Goal: Task Accomplishment & Management: Complete application form

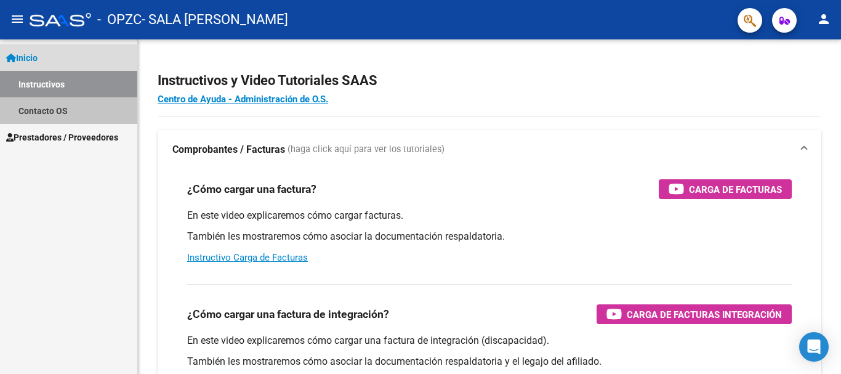
click at [20, 116] on link "Contacto OS" at bounding box center [68, 110] width 137 height 26
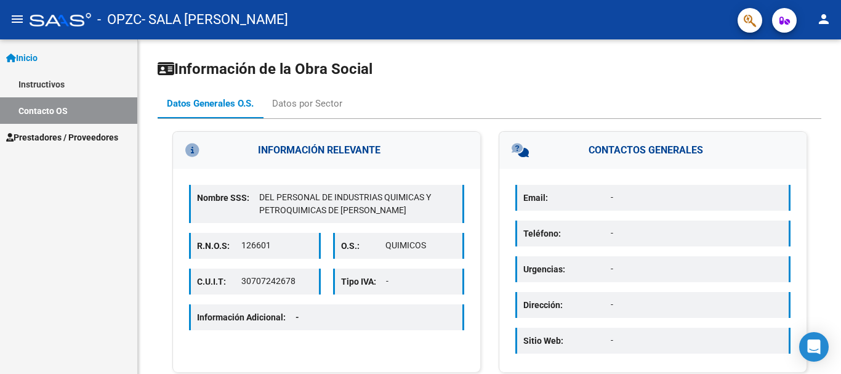
click at [31, 63] on span "Inicio" at bounding box center [21, 58] width 31 height 14
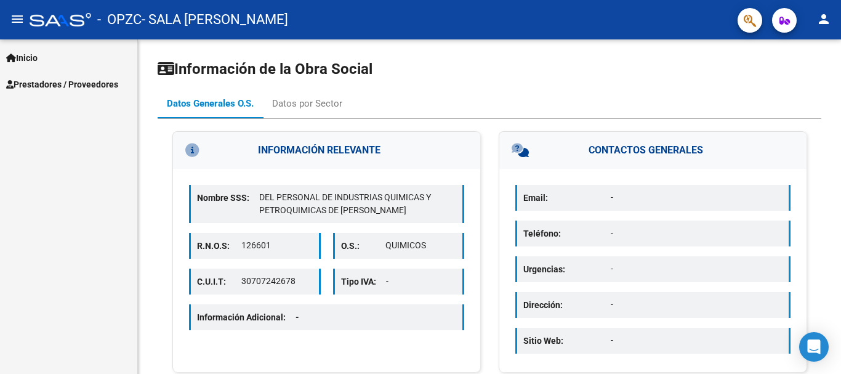
click at [30, 52] on span "Inicio" at bounding box center [21, 58] width 31 height 14
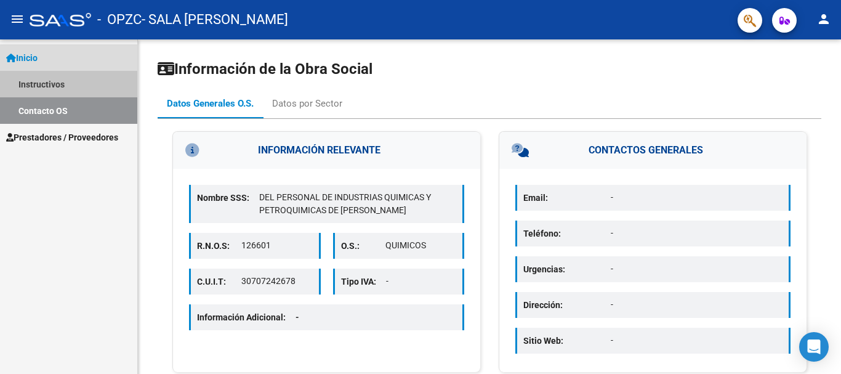
click at [32, 78] on link "Instructivos" at bounding box center [68, 84] width 137 height 26
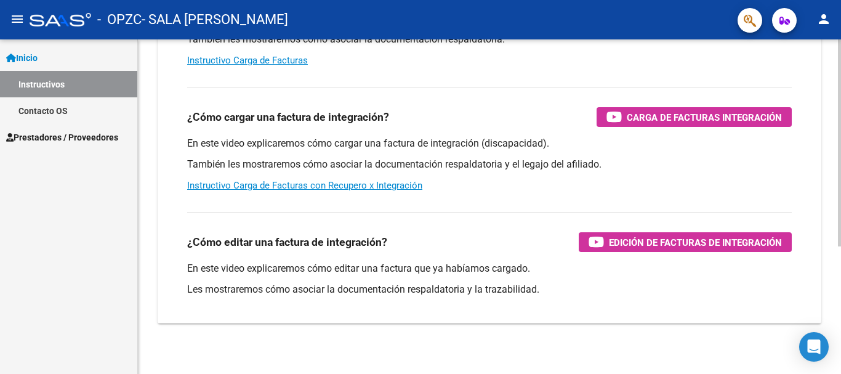
scroll to position [206, 0]
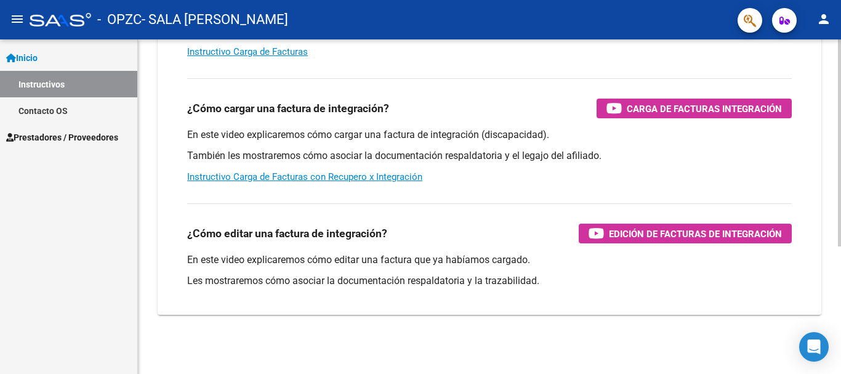
click at [839, 352] on div at bounding box center [839, 270] width 3 height 207
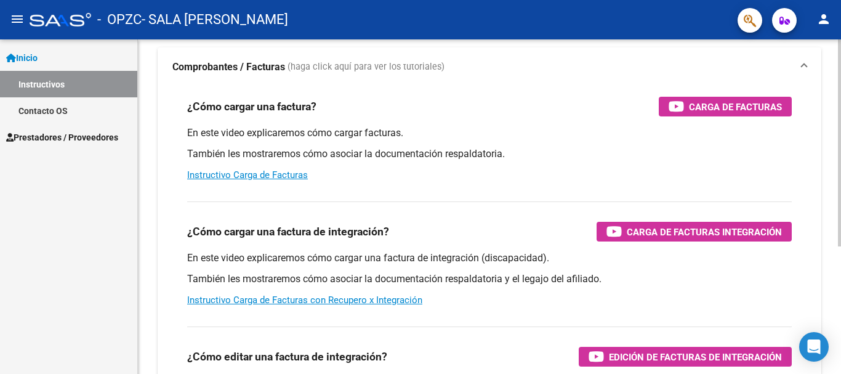
scroll to position [81, 0]
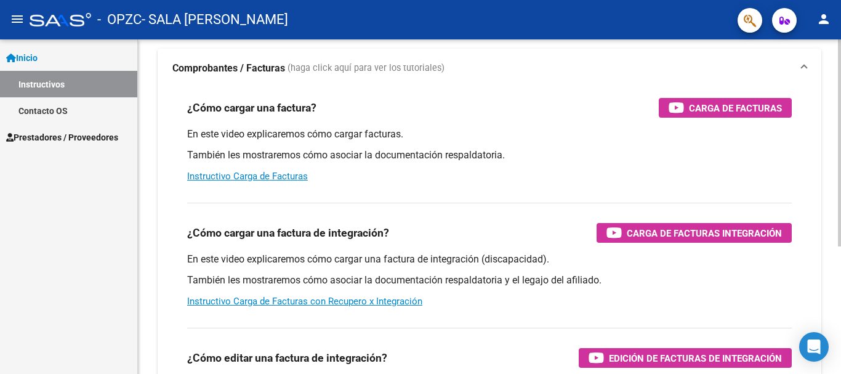
click at [840, 125] on div at bounding box center [839, 193] width 3 height 207
click at [39, 49] on link "Inicio" at bounding box center [68, 57] width 137 height 26
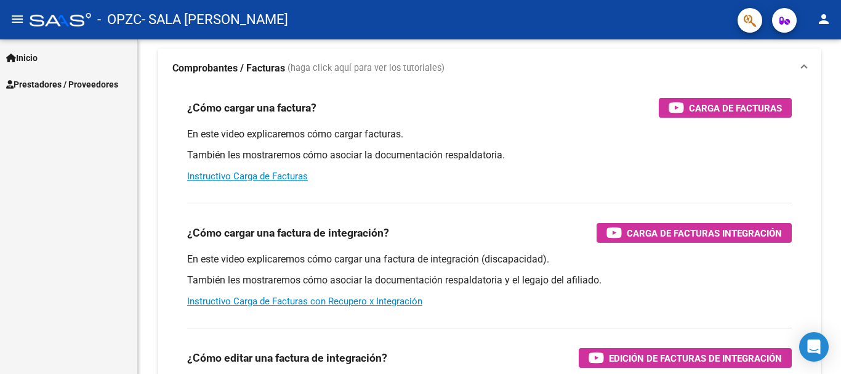
click at [38, 83] on span "Prestadores / Proveedores" at bounding box center [62, 85] width 112 height 14
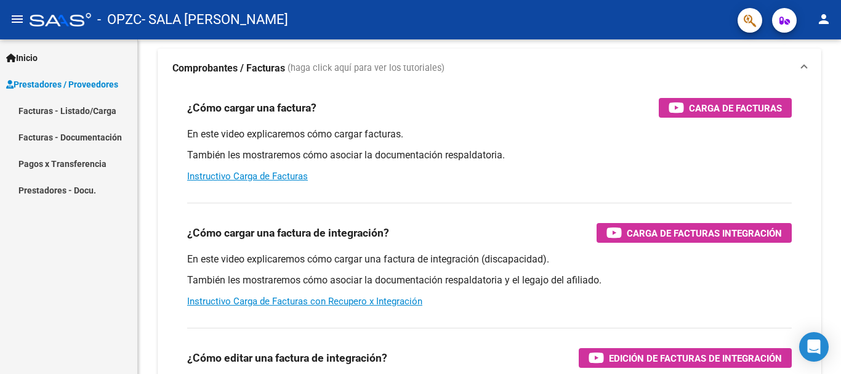
click at [21, 103] on link "Facturas - Listado/Carga" at bounding box center [68, 110] width 137 height 26
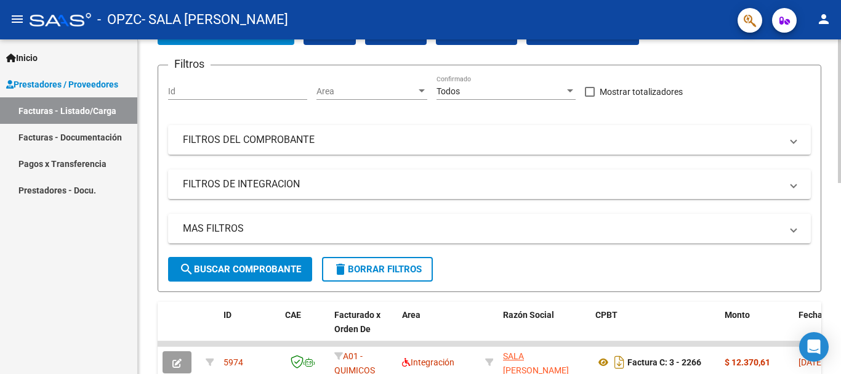
drag, startPoint x: 837, startPoint y: 118, endPoint x: 837, endPoint y: 137, distance: 19.1
click at [837, 137] on div "Video tutorial PRESTADORES -> Listado de CPBTs Emitidos por Prestadores / Prove…" at bounding box center [489, 343] width 703 height 771
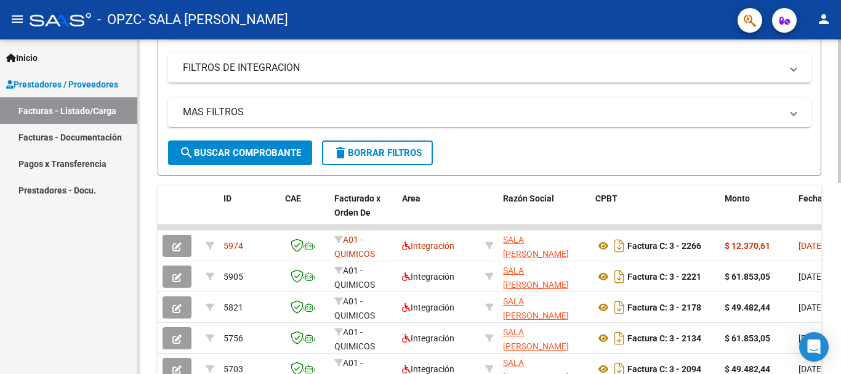
click at [840, 171] on div at bounding box center [839, 197] width 3 height 143
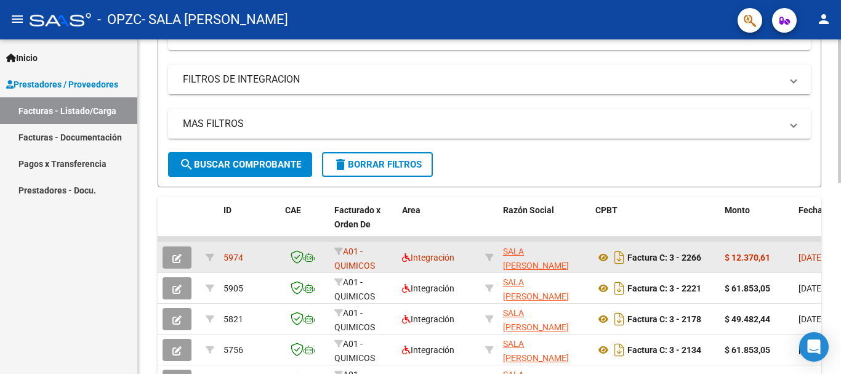
click at [177, 254] on icon "button" at bounding box center [176, 258] width 9 height 9
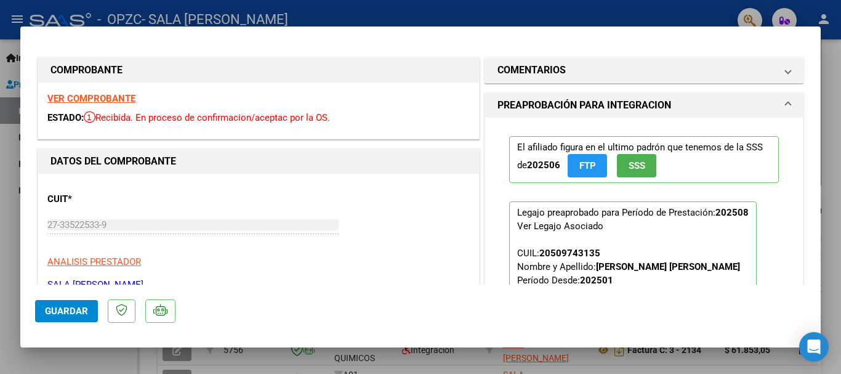
click at [110, 97] on strong "VER COMPROBANTE" at bounding box center [91, 98] width 88 height 11
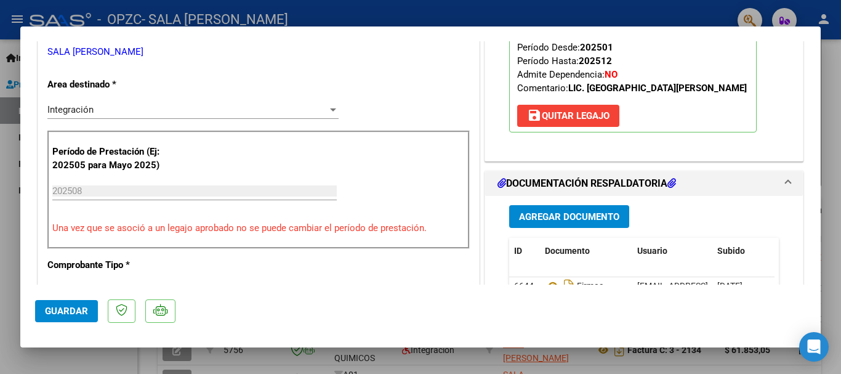
scroll to position [0, 0]
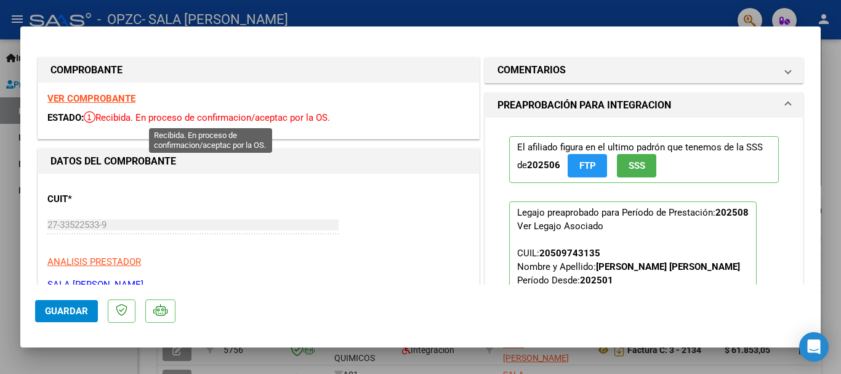
click at [199, 118] on span "Recibida. En proceso de confirmacion/aceptac por la OS." at bounding box center [207, 117] width 246 height 11
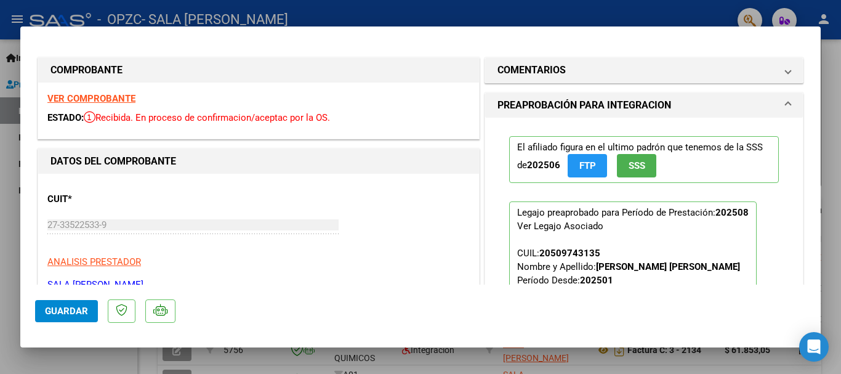
click at [99, 6] on div at bounding box center [420, 187] width 841 height 374
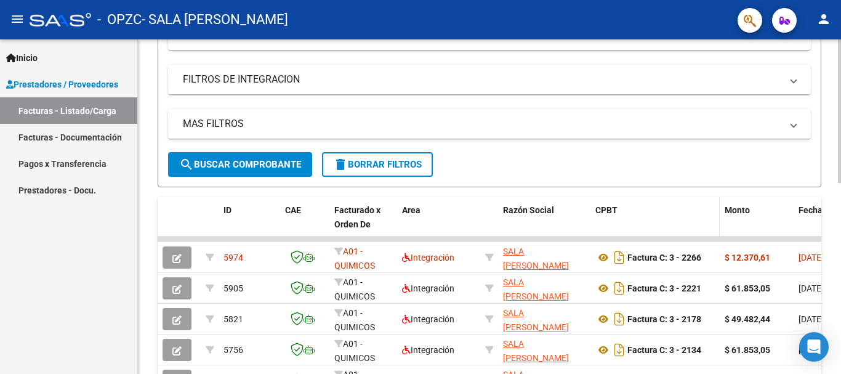
drag, startPoint x: 647, startPoint y: 260, endPoint x: 687, endPoint y: 203, distance: 69.8
click at [687, 203] on div "CPBT" at bounding box center [654, 210] width 119 height 14
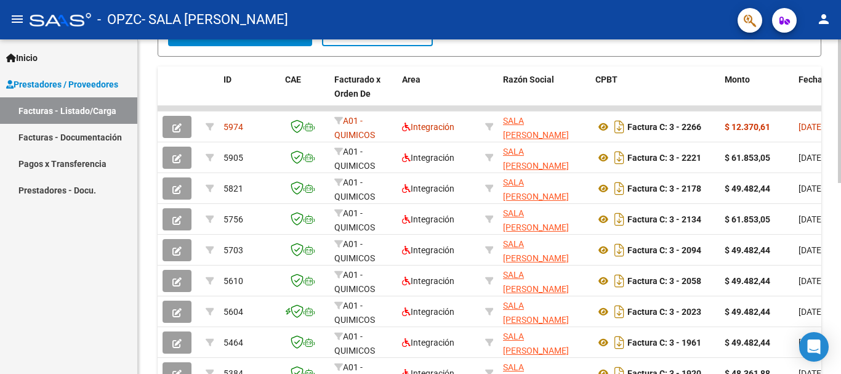
scroll to position [446, 0]
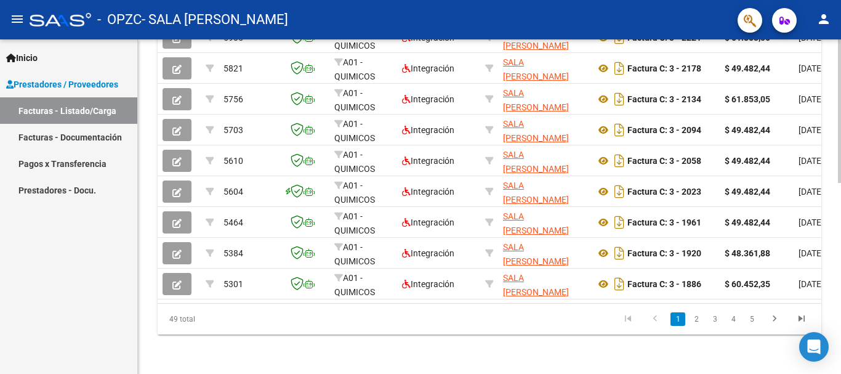
click at [840, 358] on div at bounding box center [839, 301] width 3 height 143
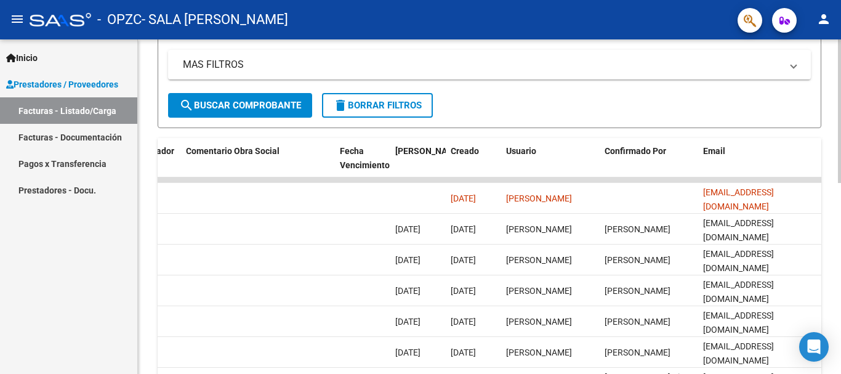
scroll to position [246, 0]
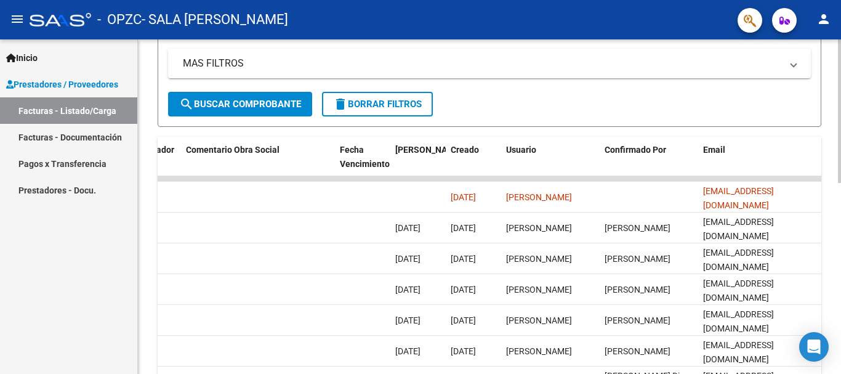
click at [840, 214] on div at bounding box center [839, 218] width 3 height 143
drag, startPoint x: 837, startPoint y: 268, endPoint x: 840, endPoint y: 291, distance: 23.7
click at [840, 291] on div "Video tutorial PRESTADORES -> Listado de CPBTs Emitidos por Prestadores / Prove…" at bounding box center [491, 178] width 706 height 771
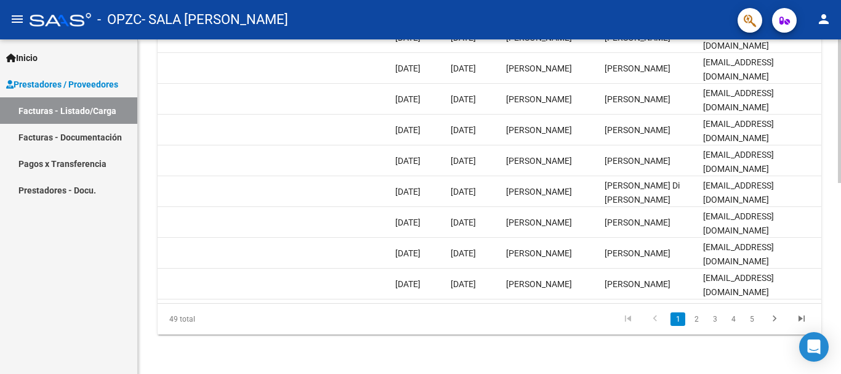
click at [840, 316] on div at bounding box center [839, 301] width 3 height 143
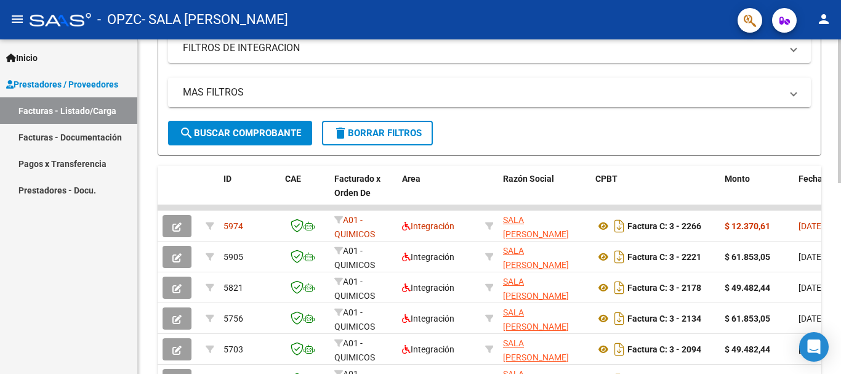
click at [838, 173] on div at bounding box center [839, 206] width 3 height 143
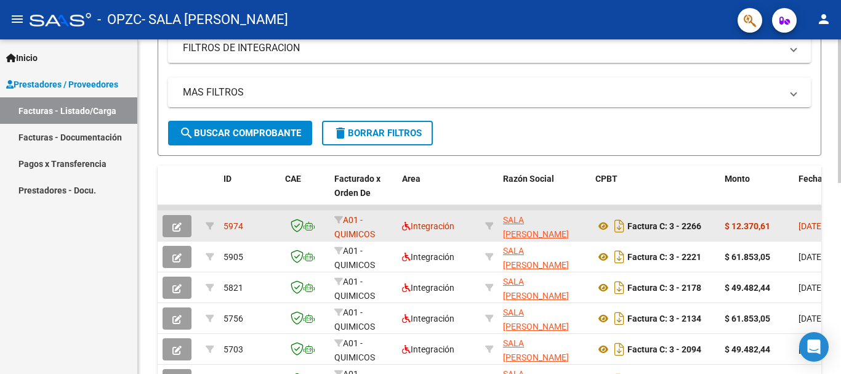
click at [180, 222] on icon "button" at bounding box center [176, 226] width 9 height 9
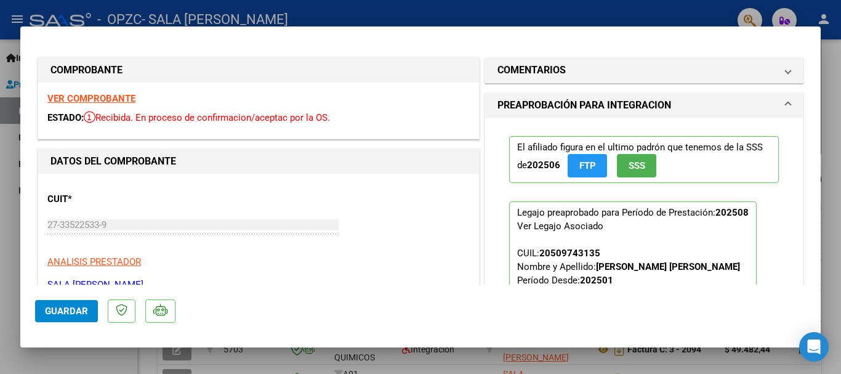
click at [829, 90] on div at bounding box center [420, 187] width 841 height 374
type input "$ 0,00"
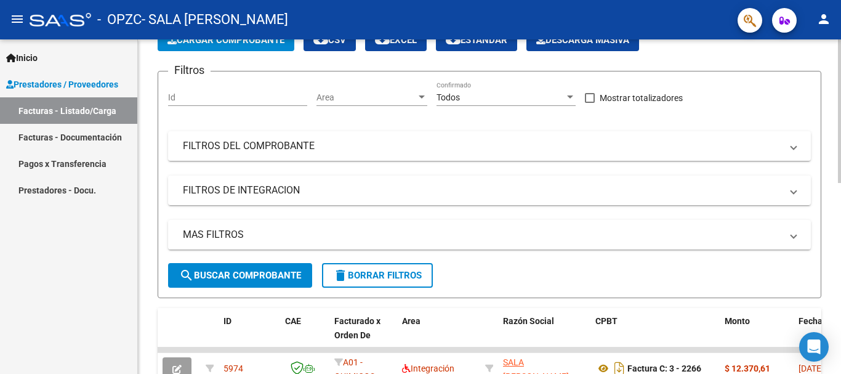
scroll to position [0, 0]
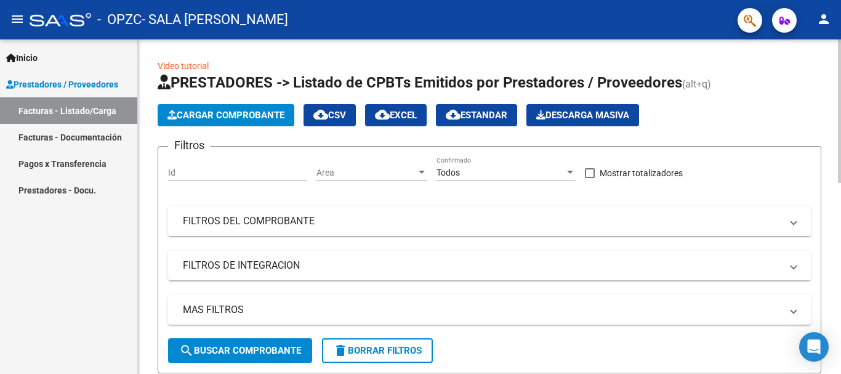
click at [840, 66] on div at bounding box center [839, 110] width 3 height 143
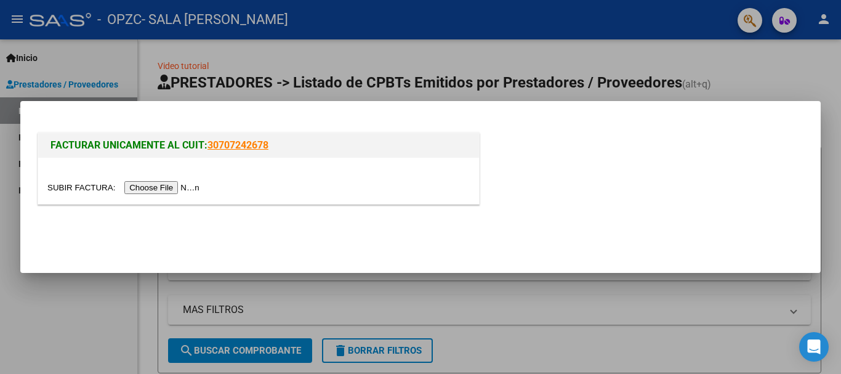
click at [180, 185] on input "file" at bounding box center [125, 187] width 156 height 13
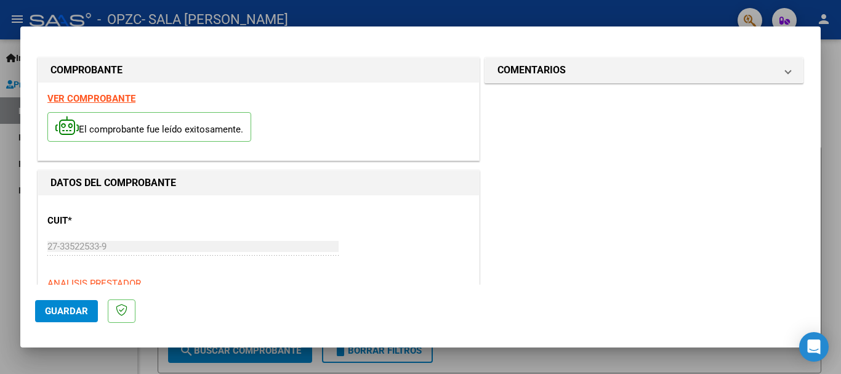
click at [47, 313] on span "Guardar" at bounding box center [66, 310] width 43 height 11
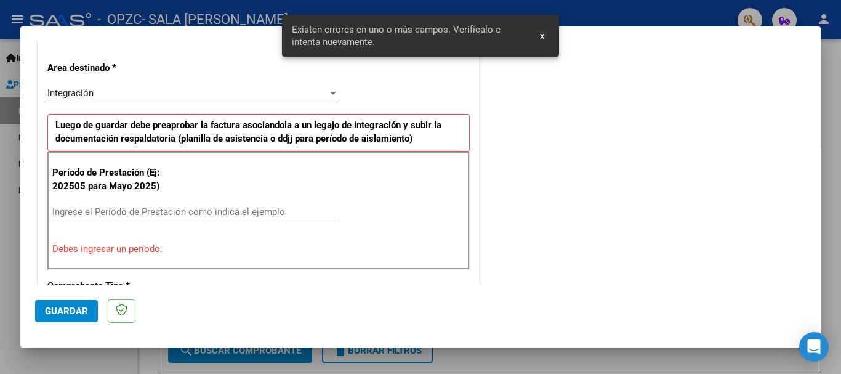
scroll to position [307, 0]
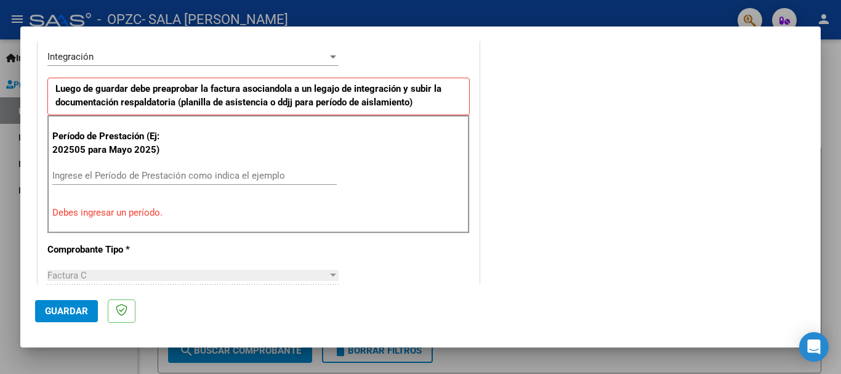
click at [106, 174] on input "Ingrese el Período de Prestación como indica el ejemplo" at bounding box center [194, 175] width 284 height 11
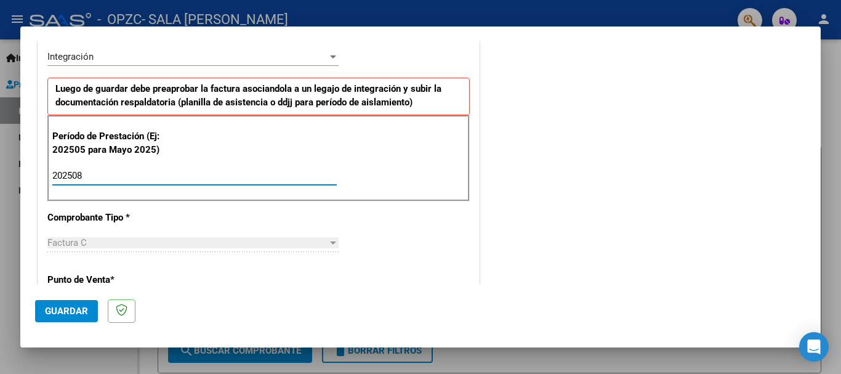
type input "202508"
click at [642, 143] on div "COMENTARIOS Comentarios del Prestador / Gerenciador:" at bounding box center [644, 283] width 324 height 1070
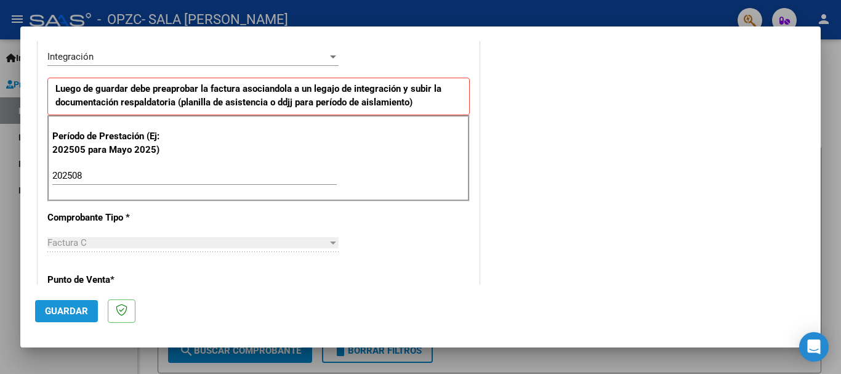
click at [65, 313] on span "Guardar" at bounding box center [66, 310] width 43 height 11
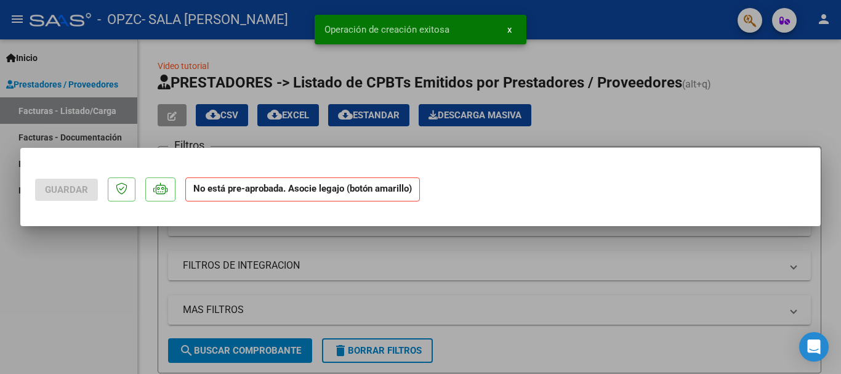
scroll to position [0, 0]
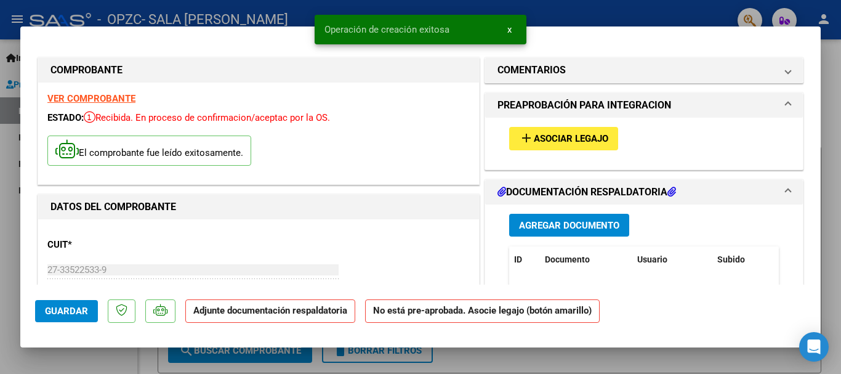
click at [551, 139] on span "Asociar Legajo" at bounding box center [571, 139] width 74 height 11
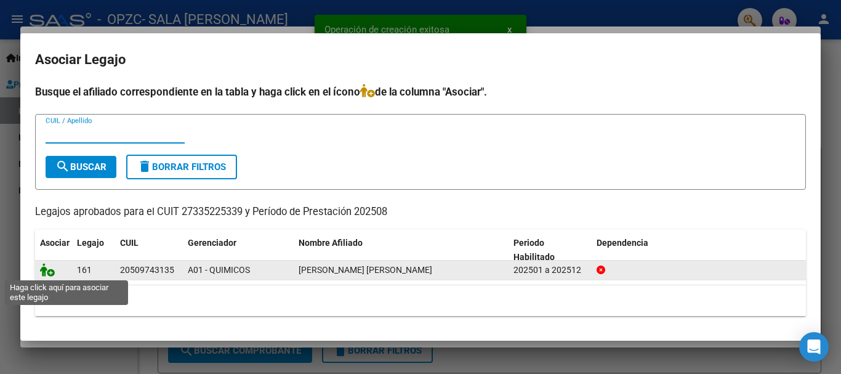
click at [44, 267] on icon at bounding box center [47, 270] width 15 height 14
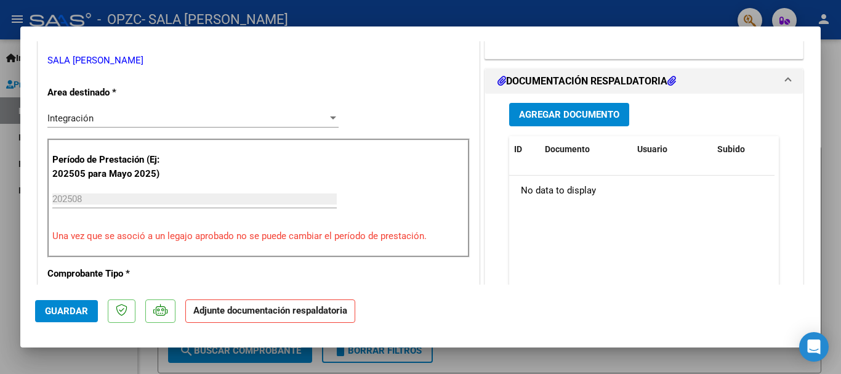
scroll to position [276, 0]
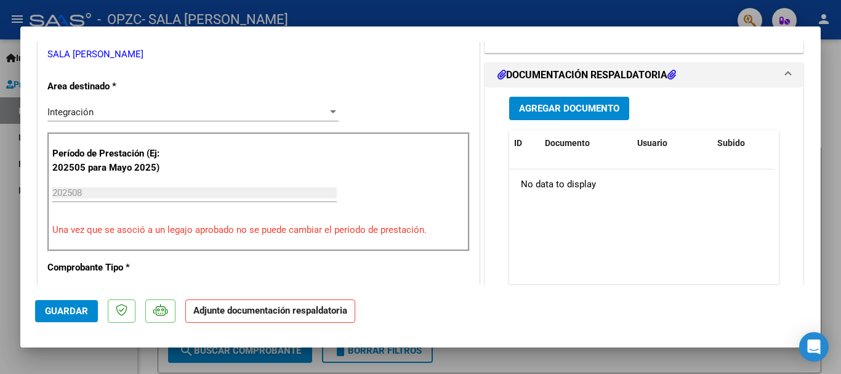
click at [592, 107] on span "Agregar Documento" at bounding box center [569, 108] width 100 height 11
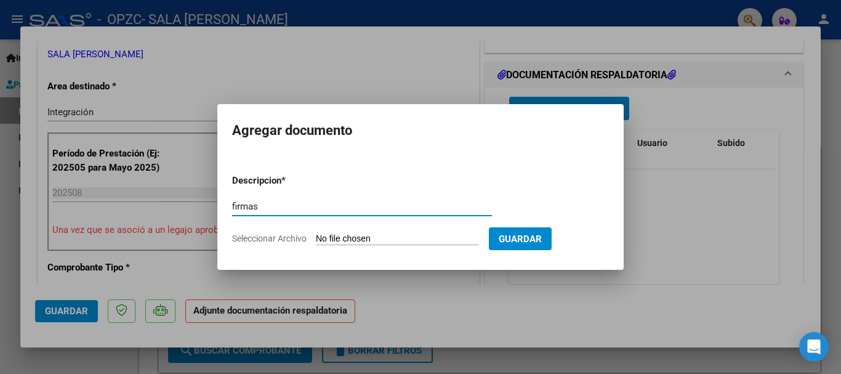
type input "firmas"
click at [337, 238] on input "Seleccionar Archivo" at bounding box center [397, 239] width 163 height 12
click at [717, 211] on div at bounding box center [420, 187] width 841 height 374
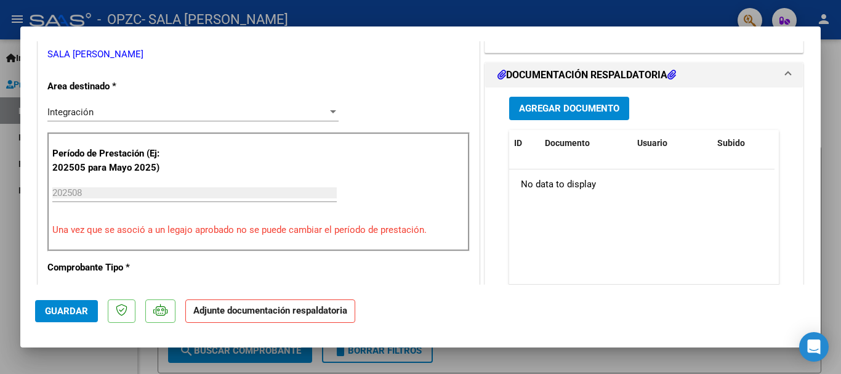
click at [826, 194] on div at bounding box center [420, 187] width 841 height 374
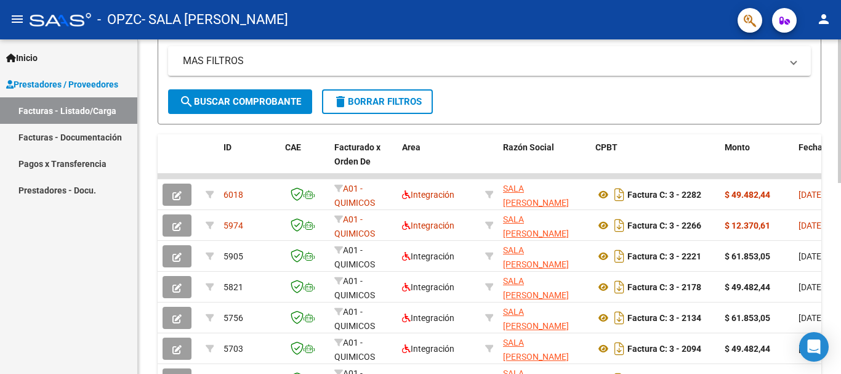
scroll to position [244, 0]
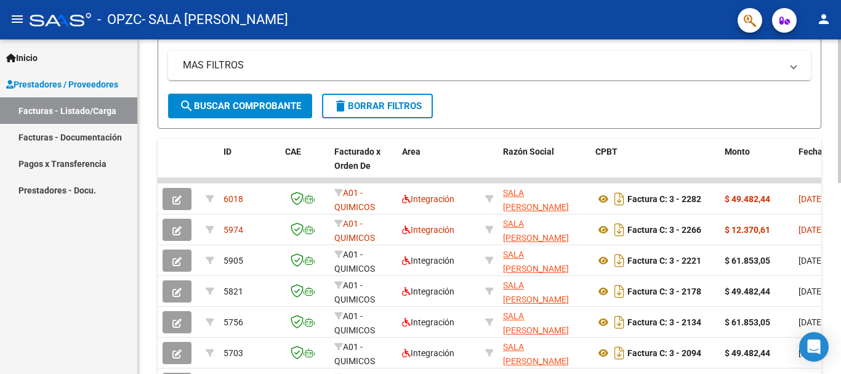
click at [840, 286] on div at bounding box center [839, 218] width 3 height 143
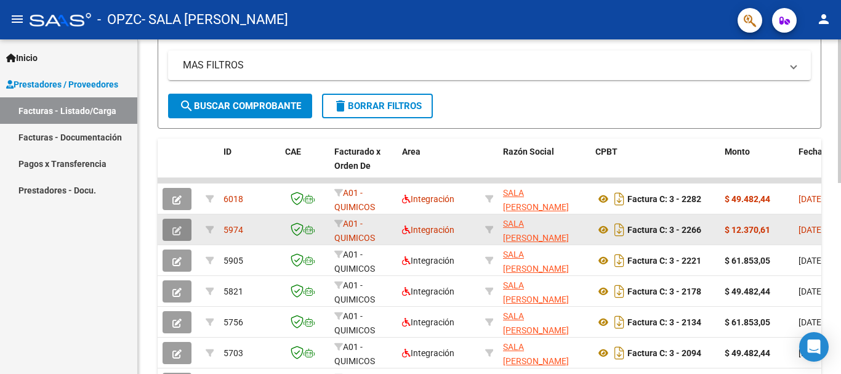
click at [183, 223] on button "button" at bounding box center [177, 230] width 29 height 22
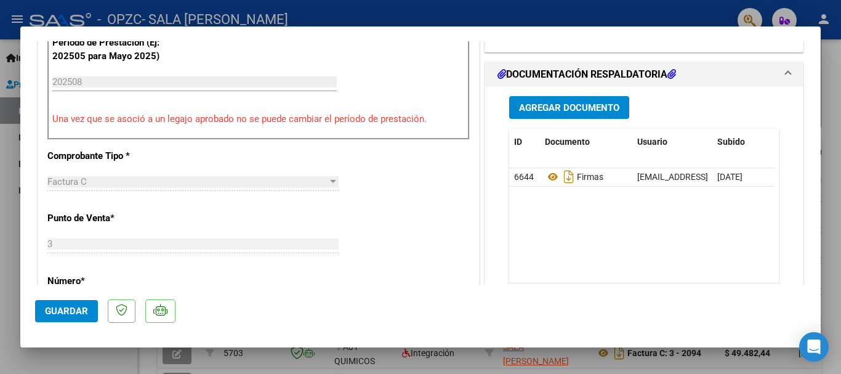
scroll to position [348, 0]
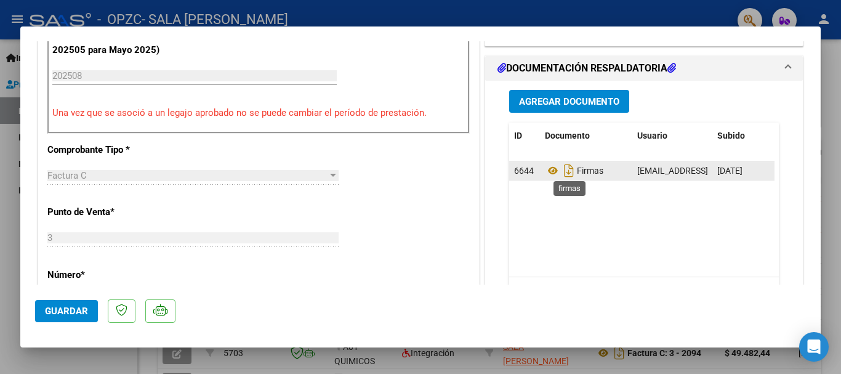
click at [577, 173] on span "Firmas" at bounding box center [574, 171] width 58 height 10
click at [563, 170] on icon "Descargar documento" at bounding box center [569, 171] width 16 height 20
click at [563, 174] on icon "Descargar documento" at bounding box center [569, 171] width 16 height 20
click at [830, 73] on div at bounding box center [420, 187] width 841 height 374
type input "$ 0,00"
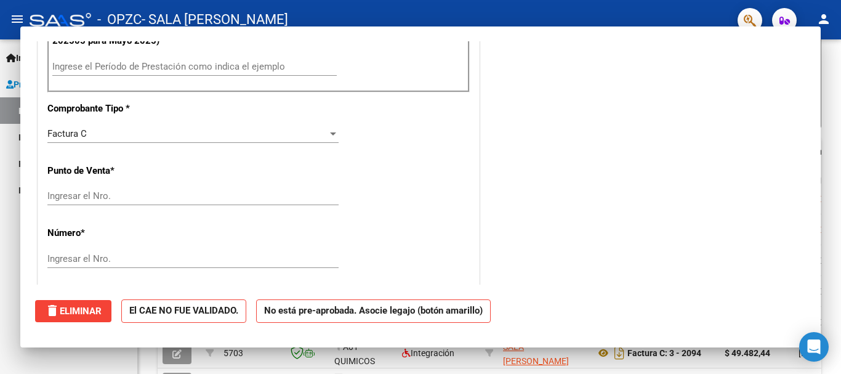
scroll to position [339, 0]
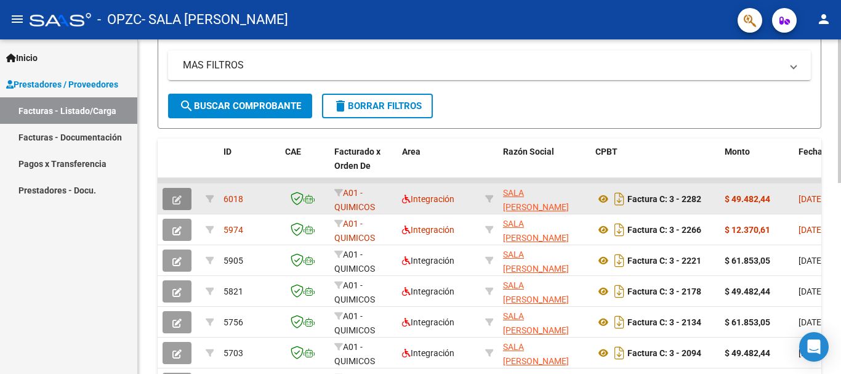
click at [178, 199] on icon "button" at bounding box center [176, 199] width 9 height 9
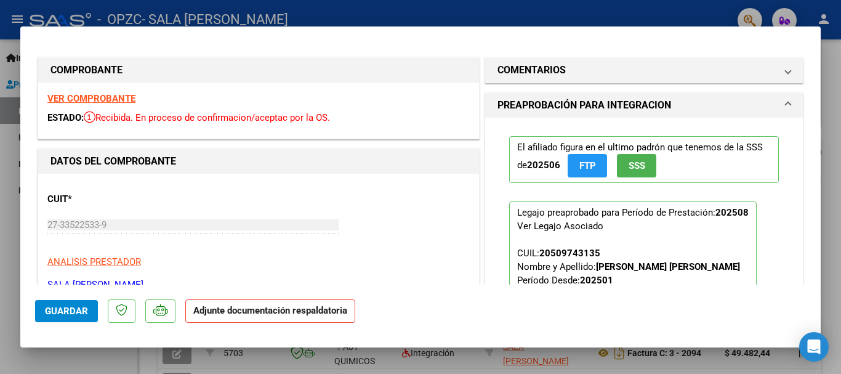
click at [811, 88] on mat-dialog-content "COMPROBANTE VER COMPROBANTE ESTADO: Recibida. En proceso de confirmacion/acepta…" at bounding box center [420, 162] width 800 height 243
drag, startPoint x: 826, startPoint y: 74, endPoint x: 821, endPoint y: 79, distance: 7.0
click at [821, 79] on div at bounding box center [420, 187] width 841 height 374
type input "$ 0,00"
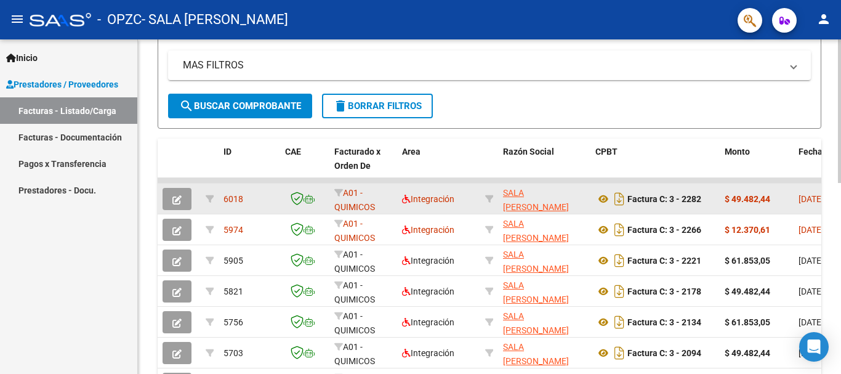
click at [182, 197] on button "button" at bounding box center [177, 199] width 29 height 22
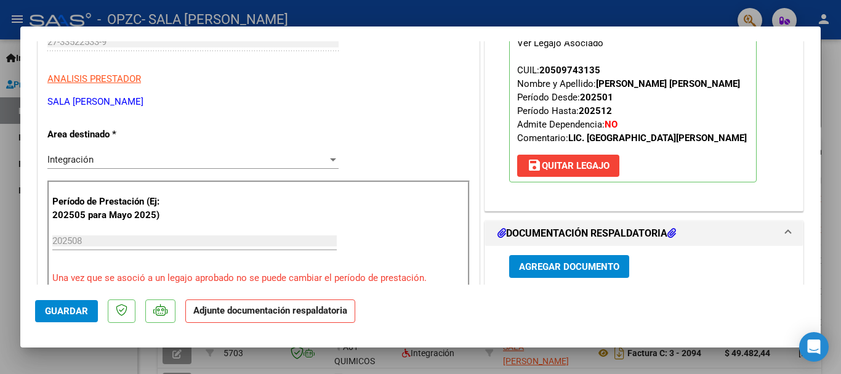
scroll to position [188, 0]
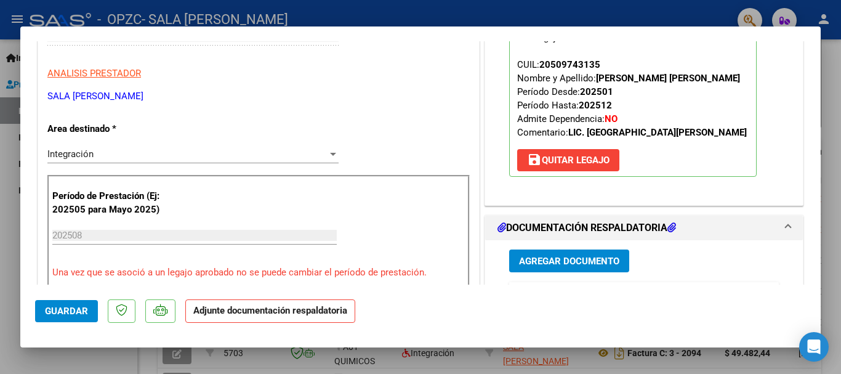
click at [557, 253] on button "Agregar Documento" at bounding box center [569, 260] width 120 height 23
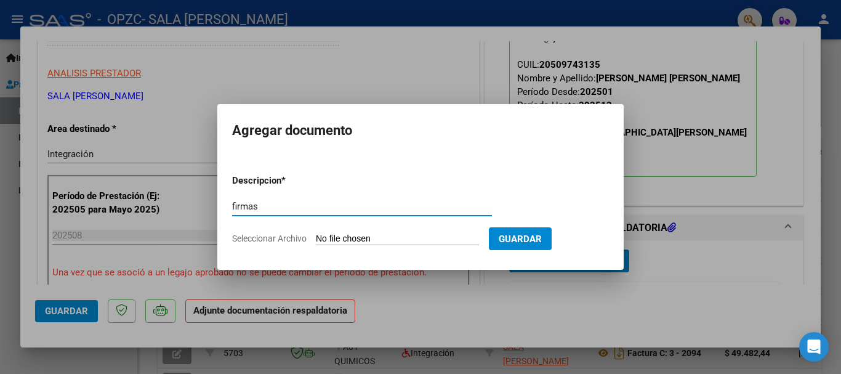
type input "firmas"
type input "C:\fakepath\firmas [PERSON_NAME].jpeg"
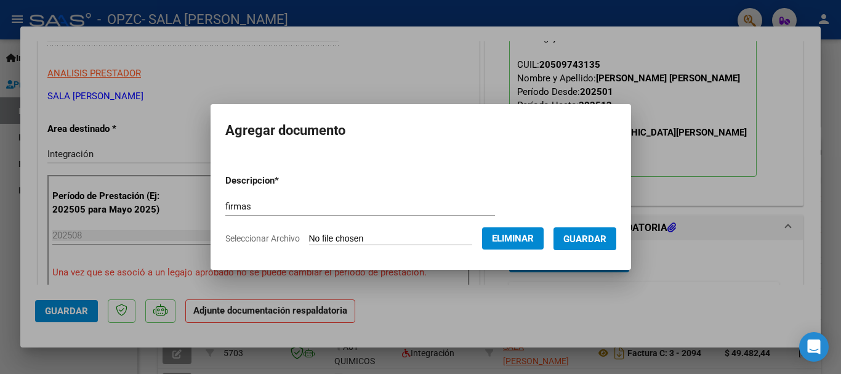
click at [597, 234] on span "Guardar" at bounding box center [584, 238] width 43 height 11
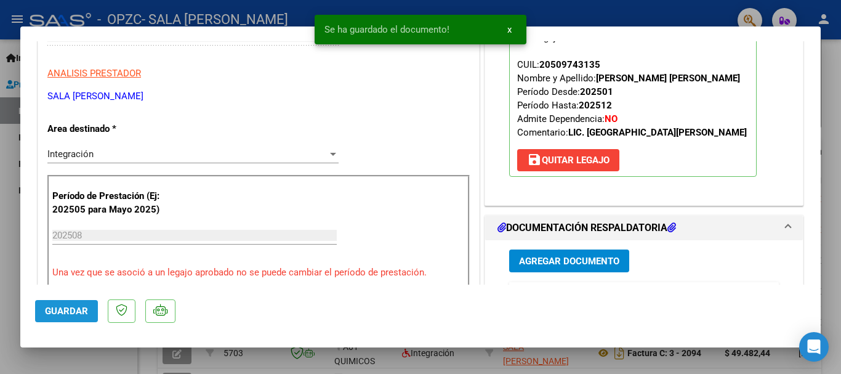
click at [66, 305] on span "Guardar" at bounding box center [66, 310] width 43 height 11
